Goal: Task Accomplishment & Management: Manage account settings

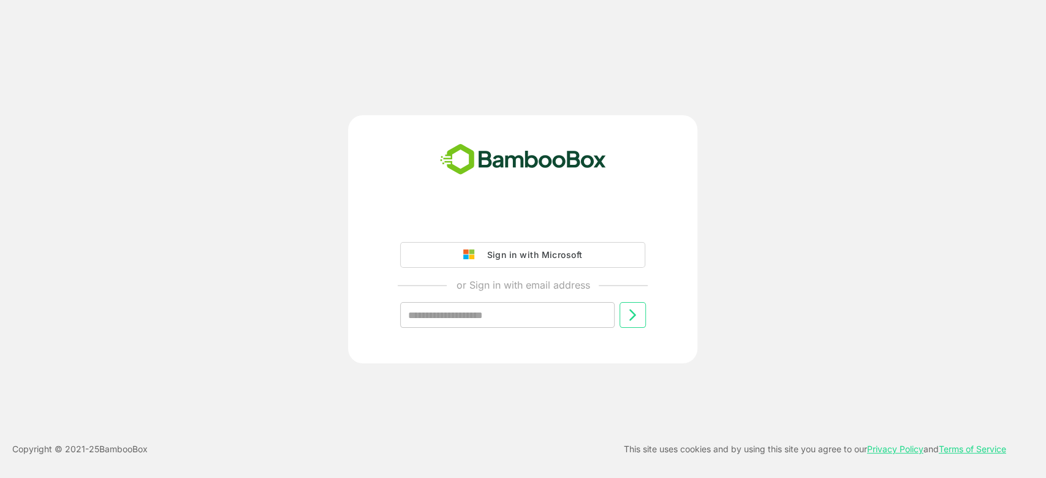
click at [537, 324] on input "text" at bounding box center [507, 315] width 214 height 26
click at [521, 318] on input "text" at bounding box center [507, 315] width 214 height 26
click at [550, 13] on div "Sign in with Microsoft or Sign in with email address ​ Copyright © 2021- 25 Bam…" at bounding box center [523, 239] width 1046 height 478
click at [533, 329] on div "Sign in with Microsoft or Sign in with email address ​" at bounding box center [522, 278] width 305 height 138
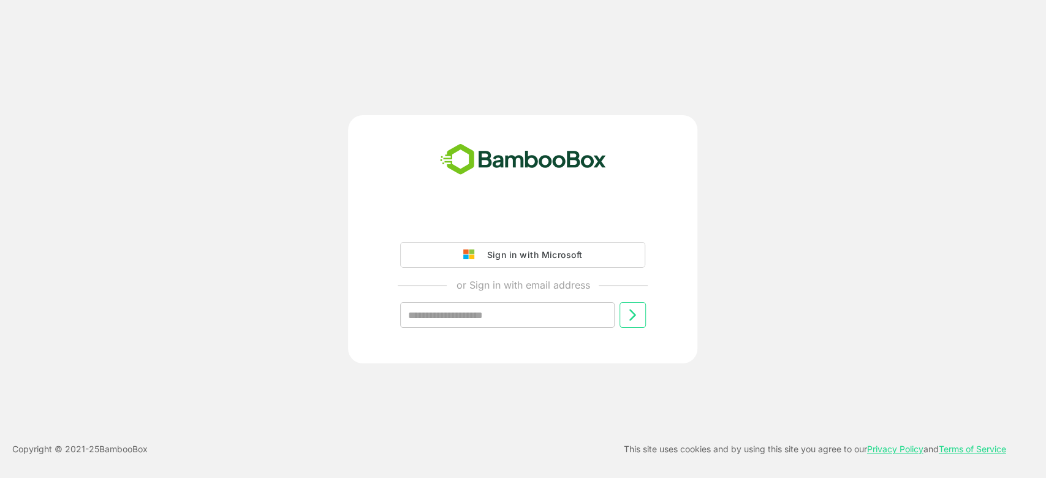
click at [509, 319] on input "text" at bounding box center [507, 315] width 214 height 26
type input "**********"
click at [623, 325] on button at bounding box center [633, 315] width 26 height 26
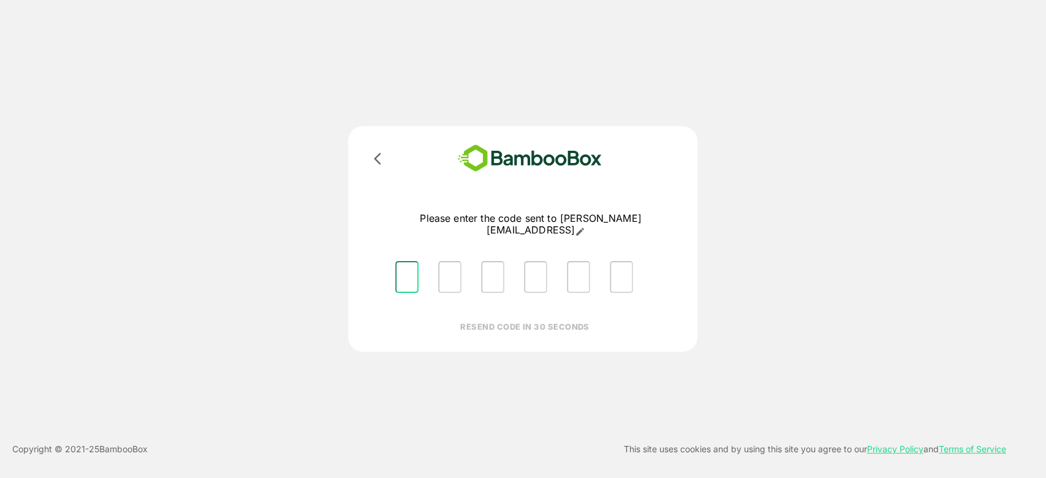
click at [401, 272] on input "Please enter OTP character 1" at bounding box center [406, 277] width 23 height 32
type input "*"
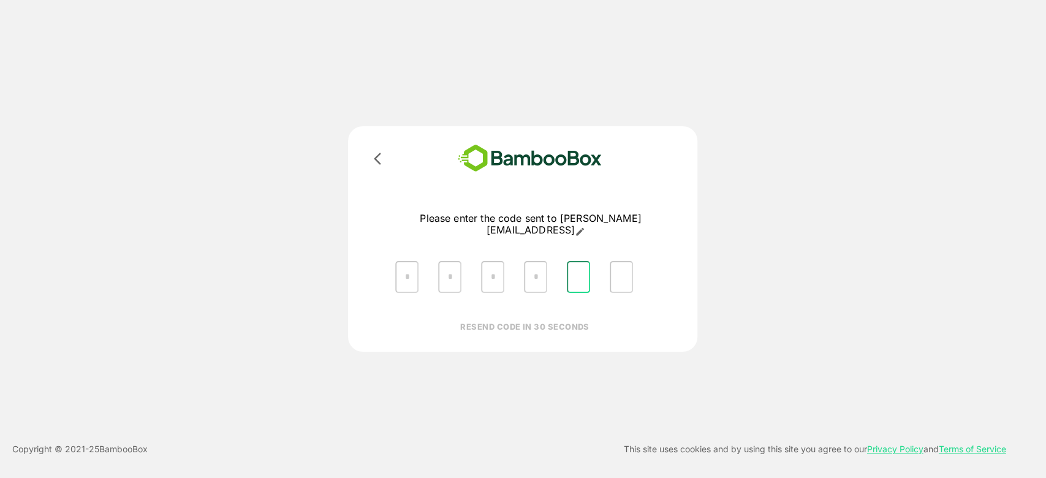
type input "*"
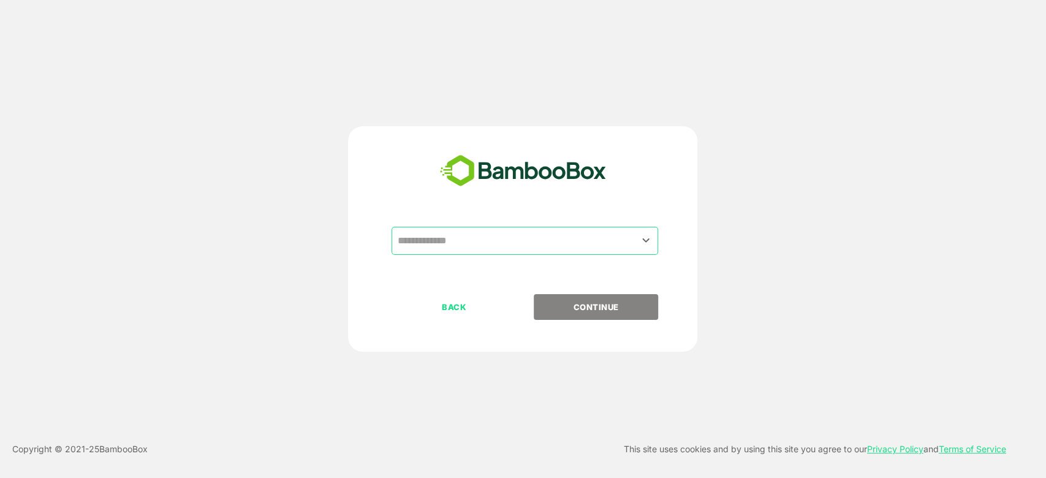
click at [417, 263] on div "​" at bounding box center [522, 260] width 305 height 67
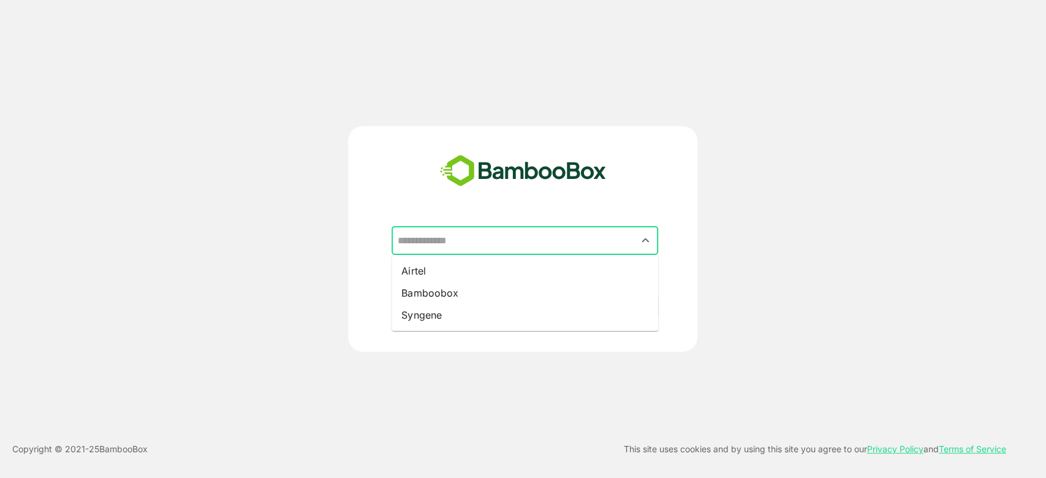
click at [429, 251] on input "text" at bounding box center [525, 240] width 262 height 23
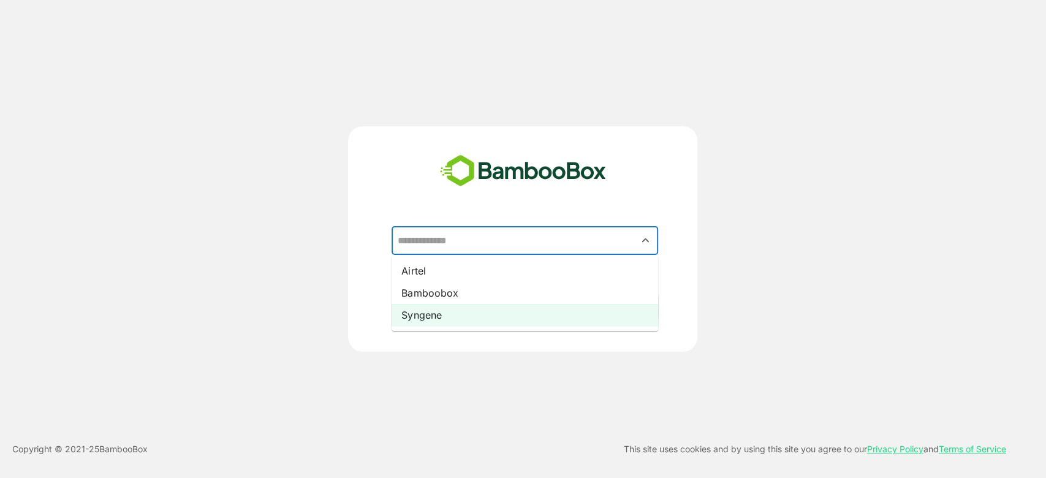
click at [447, 310] on li "Syngene" at bounding box center [525, 315] width 267 height 22
type input "*******"
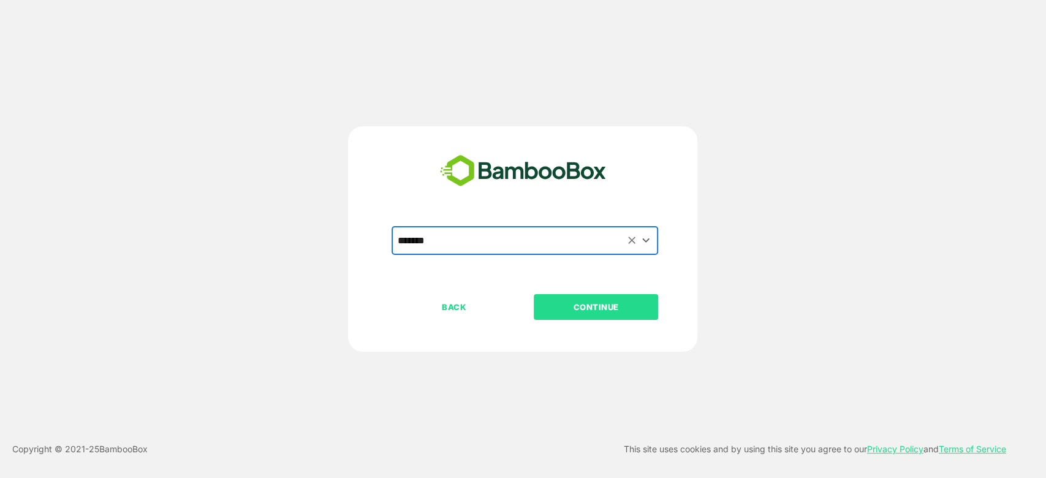
click at [570, 300] on p "CONTINUE" at bounding box center [596, 306] width 123 height 13
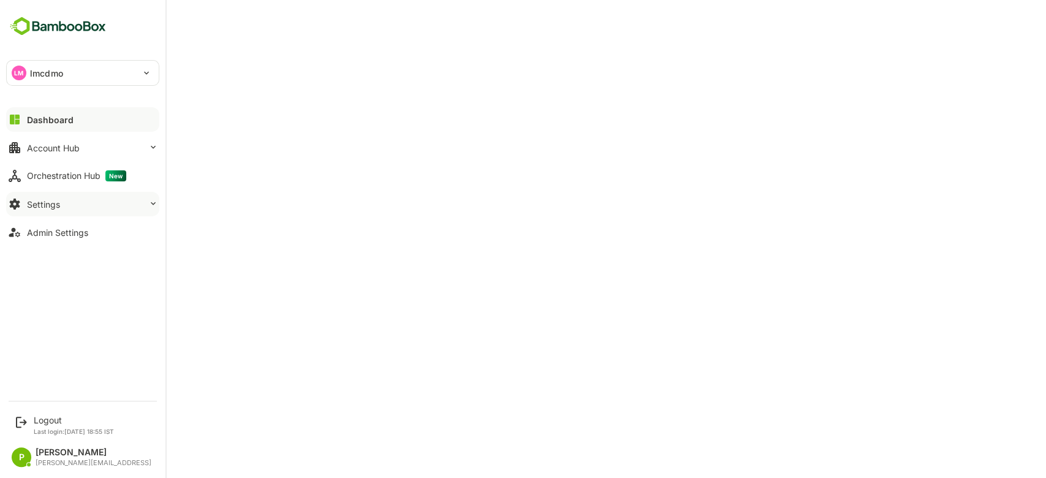
click at [39, 202] on div "Settings" at bounding box center [43, 204] width 33 height 10
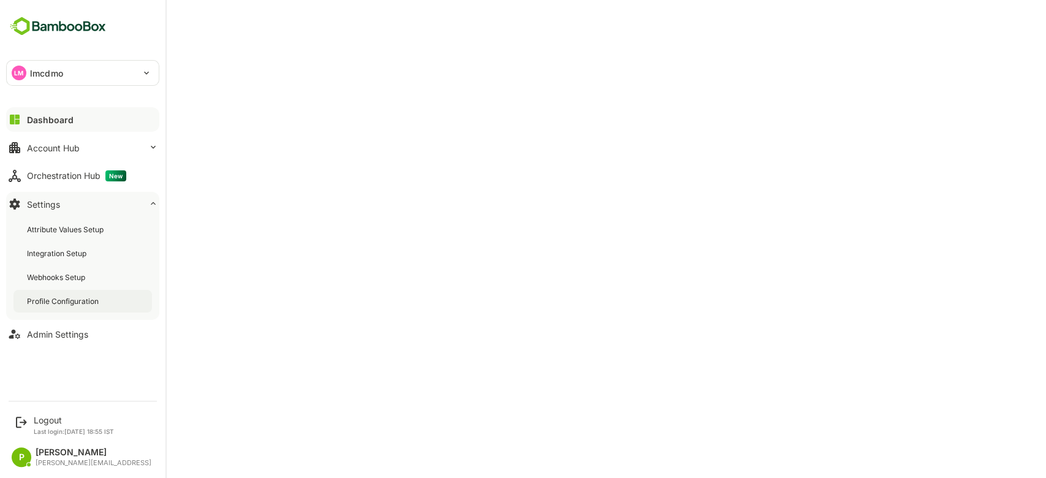
click at [88, 300] on div "Profile Configuration" at bounding box center [64, 301] width 74 height 10
click at [50, 429] on p "Last login: [DATE] 18:55 IST" at bounding box center [74, 431] width 80 height 7
click at [49, 409] on div "Logout Last login: [DATE] 18:55 IST" at bounding box center [83, 425] width 151 height 32
click at [26, 424] on icon at bounding box center [21, 422] width 15 height 15
click at [44, 415] on div "Logout" at bounding box center [74, 420] width 80 height 10
